Goal: Communication & Community: Answer question/provide support

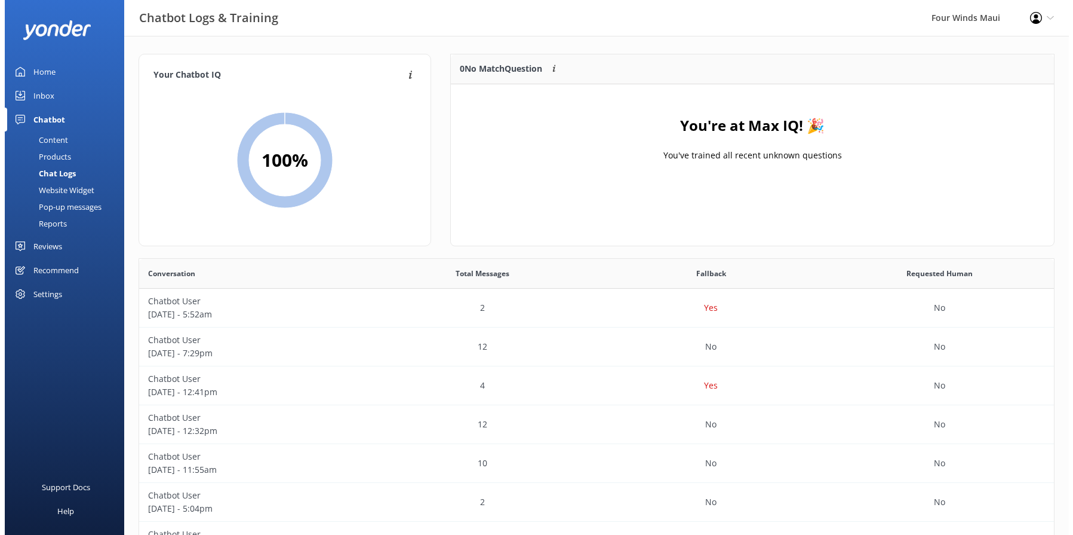
scroll to position [410, 906]
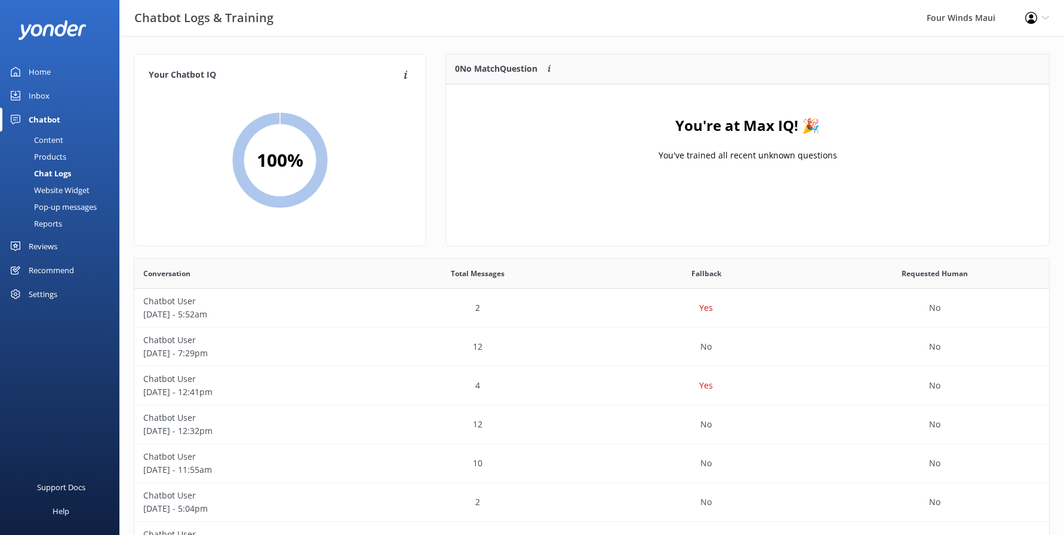
click at [47, 91] on div "Inbox" at bounding box center [39, 96] width 21 height 24
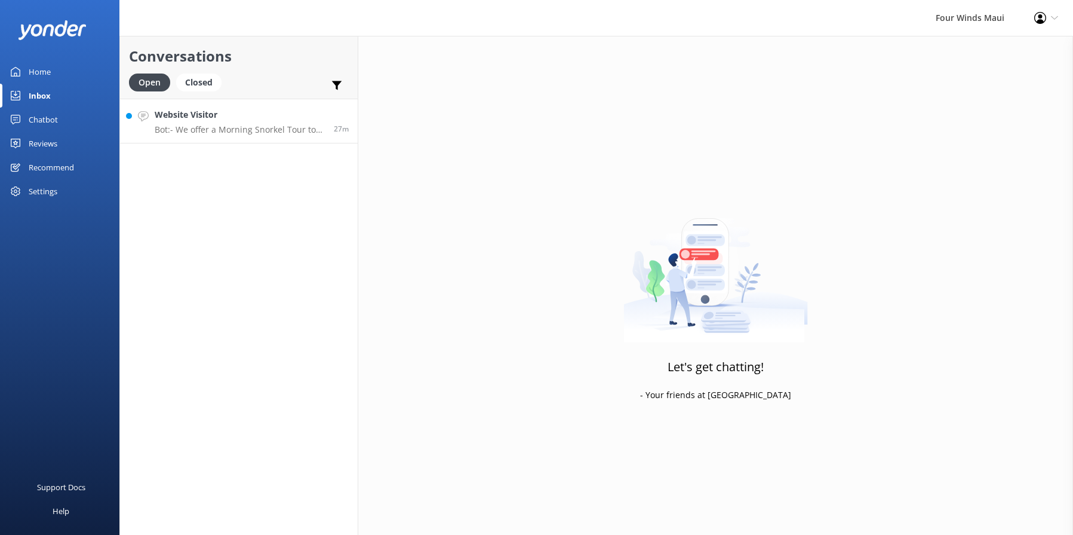
click at [246, 107] on link "Website Visitor Bot: - We offer a Morning Snorkel Tour to Molokini Crater: [DOM…" at bounding box center [239, 121] width 238 height 45
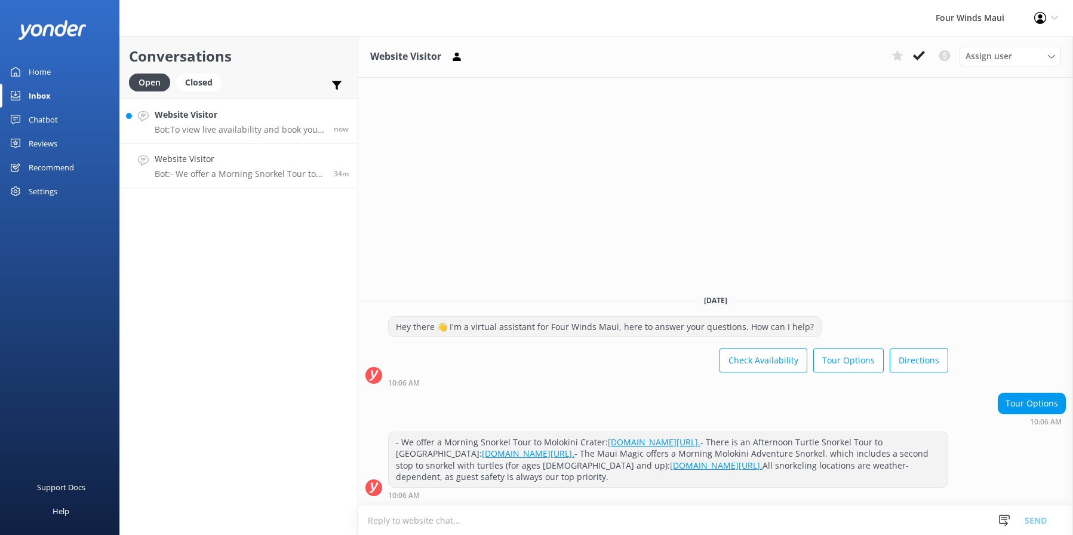
click at [225, 106] on link "Website Visitor Bot: To view live availability and book your tour, please visit…" at bounding box center [239, 121] width 238 height 45
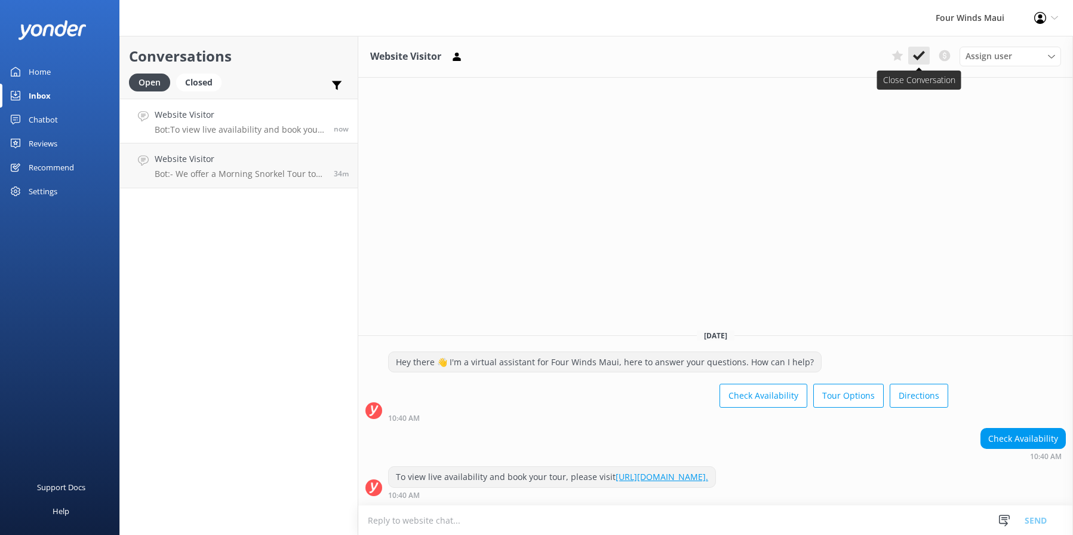
click at [918, 54] on icon at bounding box center [919, 56] width 12 height 12
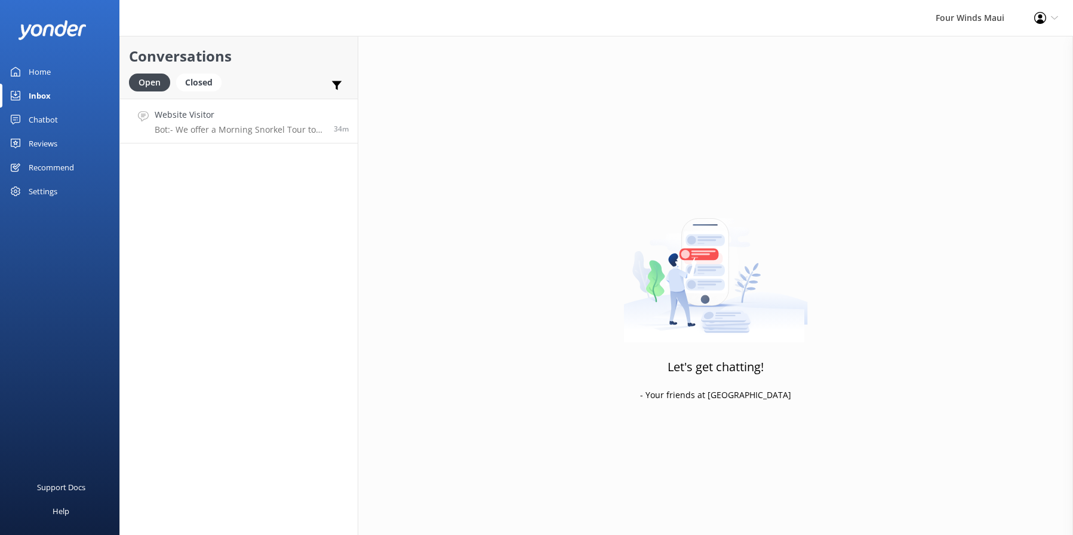
click at [248, 113] on h4 "Website Visitor" at bounding box center [240, 114] width 170 height 13
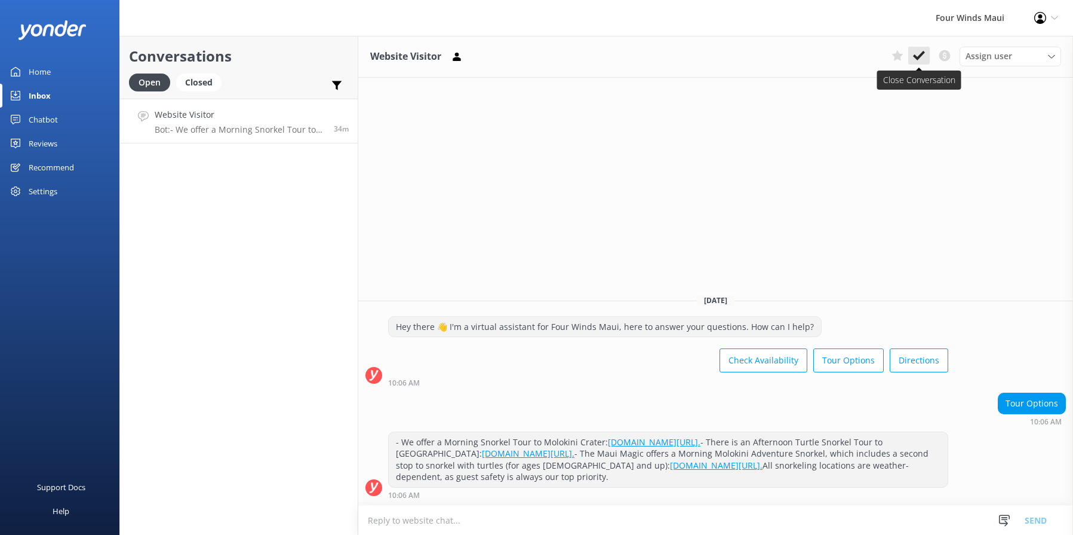
click at [929, 53] on button at bounding box center [920, 56] width 22 height 18
